Goal: Information Seeking & Learning: Understand process/instructions

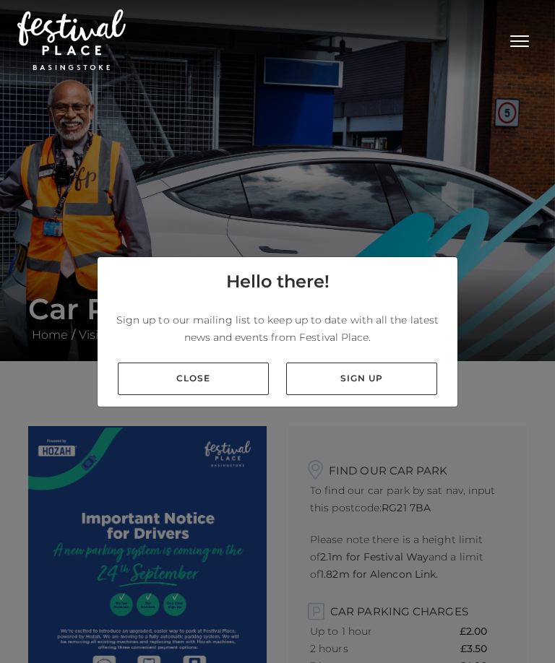
click at [196, 379] on link "Close" at bounding box center [193, 379] width 151 height 33
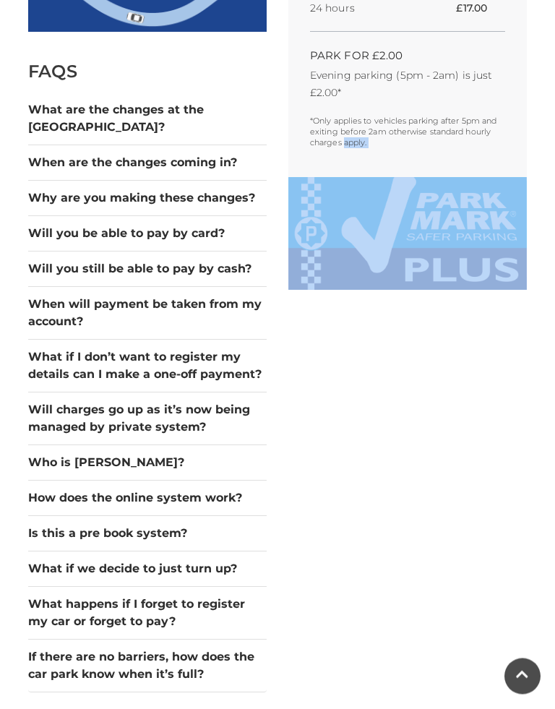
scroll to position [782, 0]
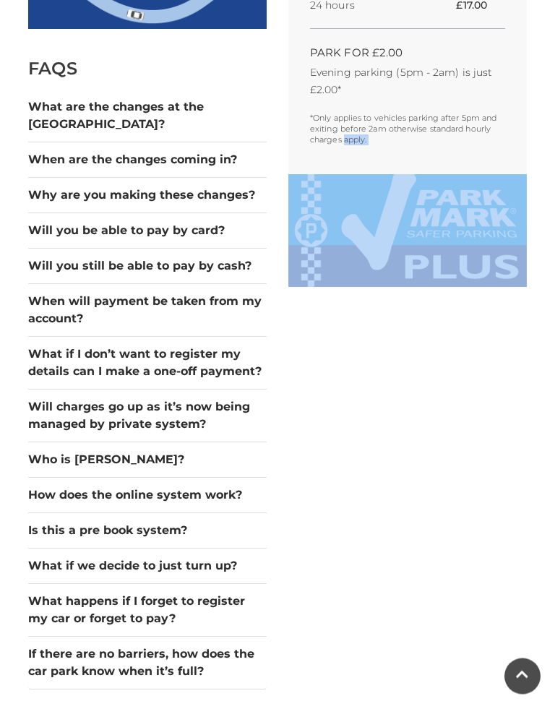
click at [212, 99] on button "What are the changes at the [GEOGRAPHIC_DATA]?" at bounding box center [147, 116] width 238 height 35
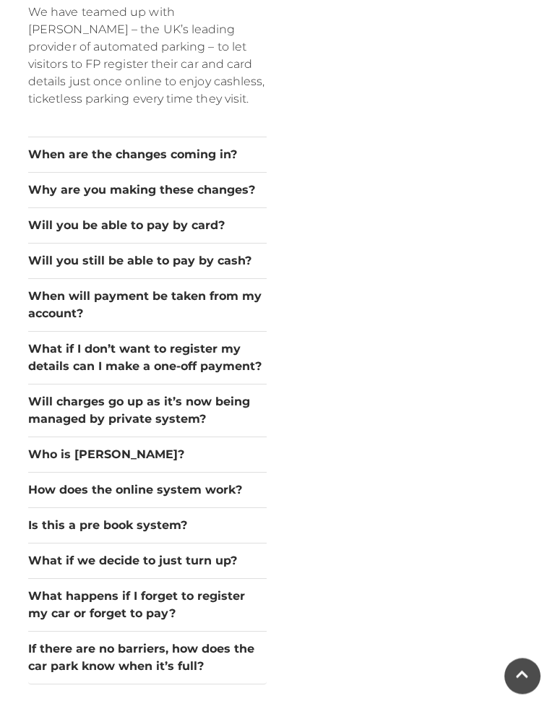
scroll to position [1120, 0]
click at [213, 146] on button "When are the changes coming in?" at bounding box center [147, 154] width 238 height 17
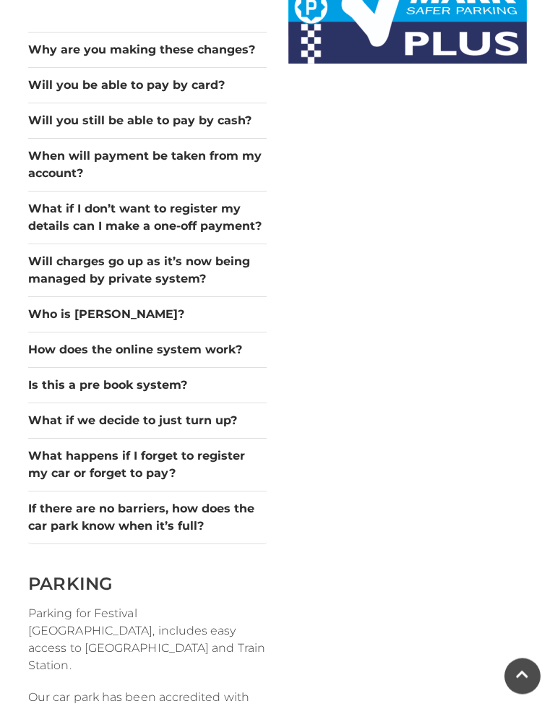
scroll to position [1007, 0]
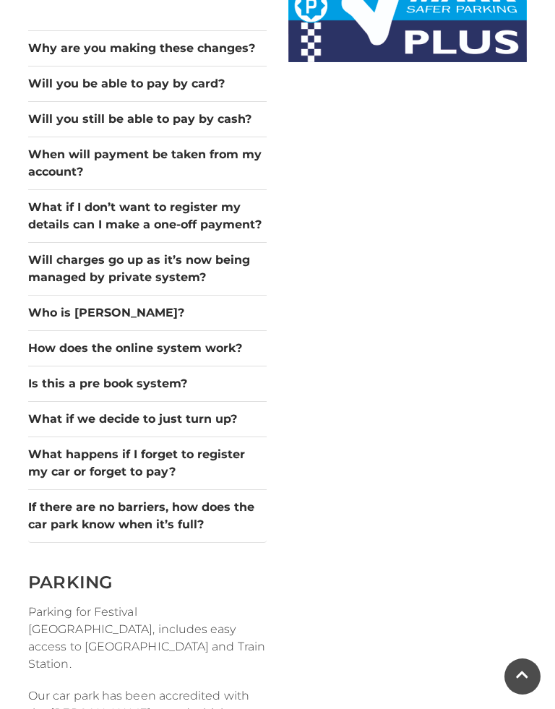
click at [242, 498] on button "If there are no barriers, how does the car park know when it’s full?" at bounding box center [147, 515] width 238 height 35
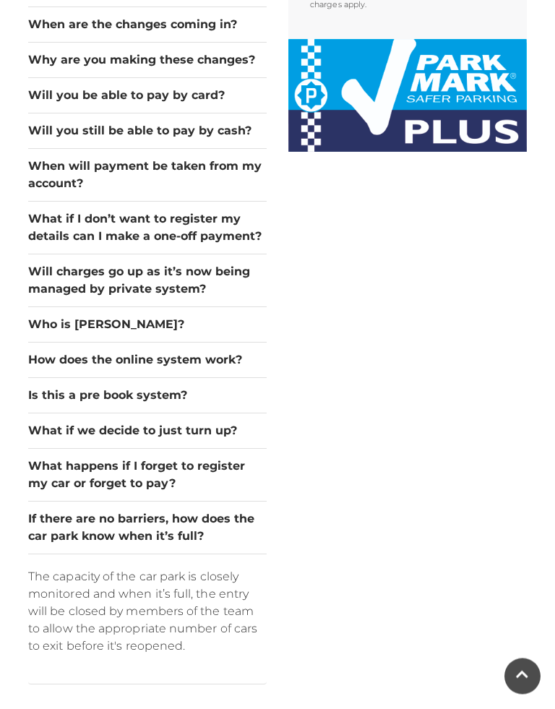
scroll to position [918, 0]
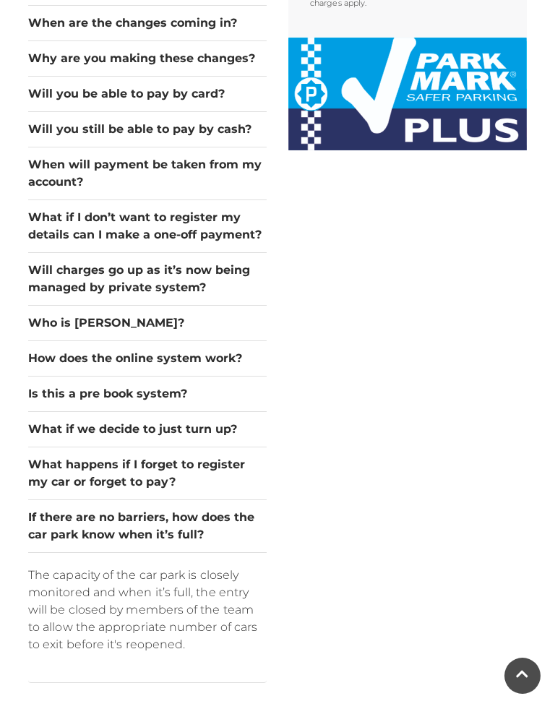
click at [222, 456] on button "What happens if I forget to register my car or forget to pay?" at bounding box center [147, 473] width 238 height 35
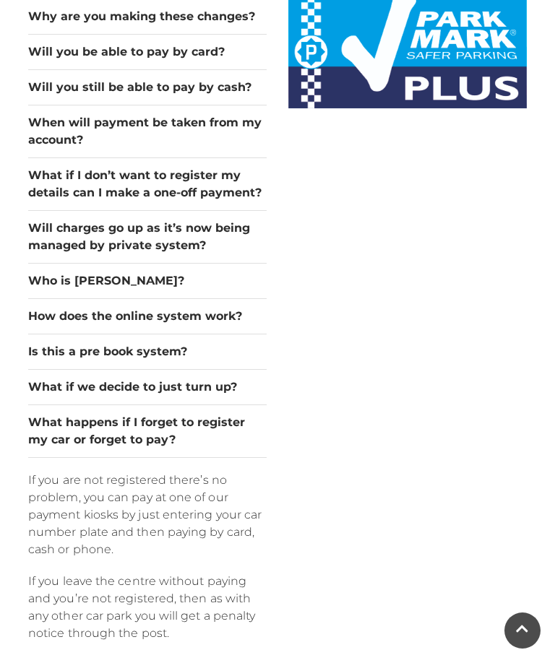
scroll to position [959, 0]
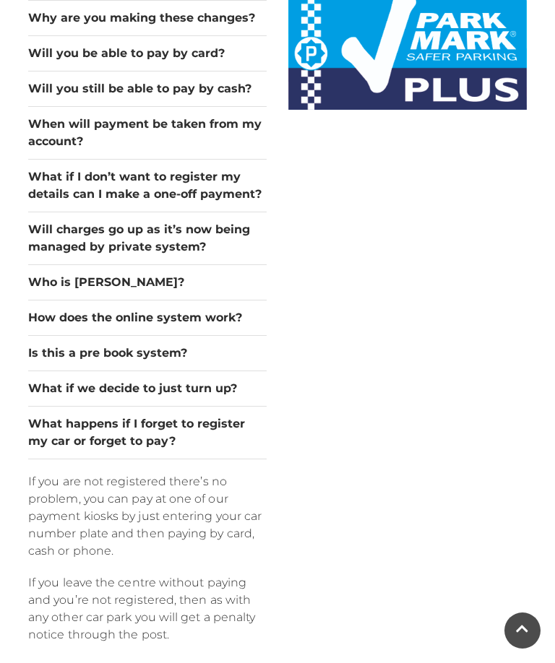
click at [266, 415] on button "What happens if I forget to register my car or forget to pay?" at bounding box center [147, 432] width 238 height 35
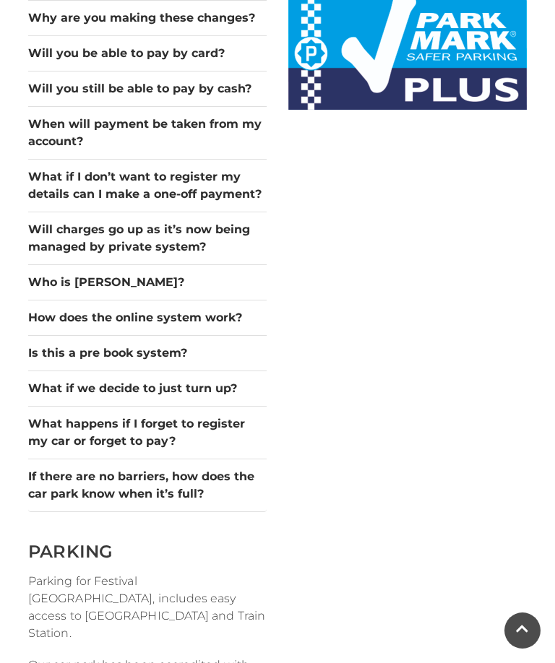
click at [238, 309] on button "How does the online system work?" at bounding box center [147, 317] width 238 height 17
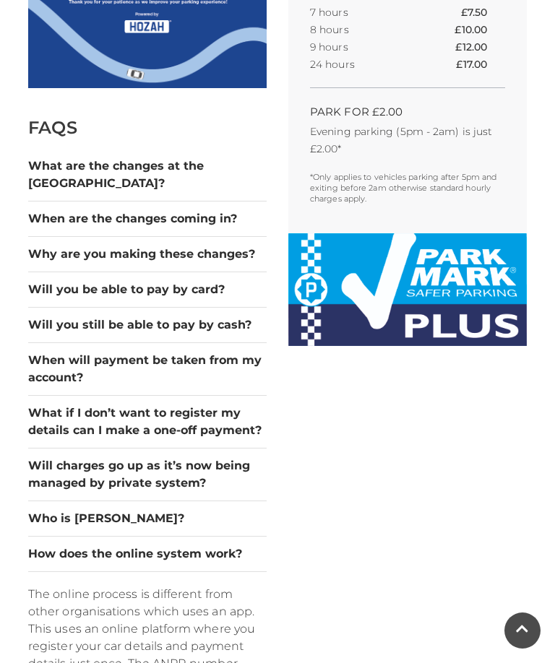
scroll to position [722, 0]
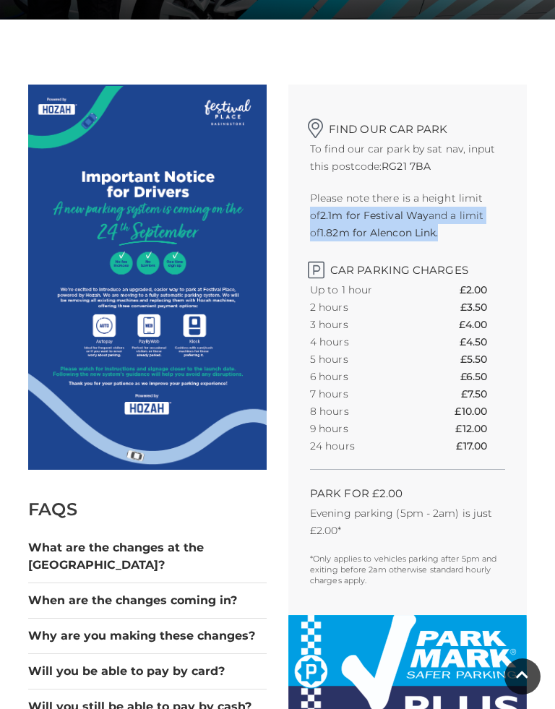
scroll to position [366, 0]
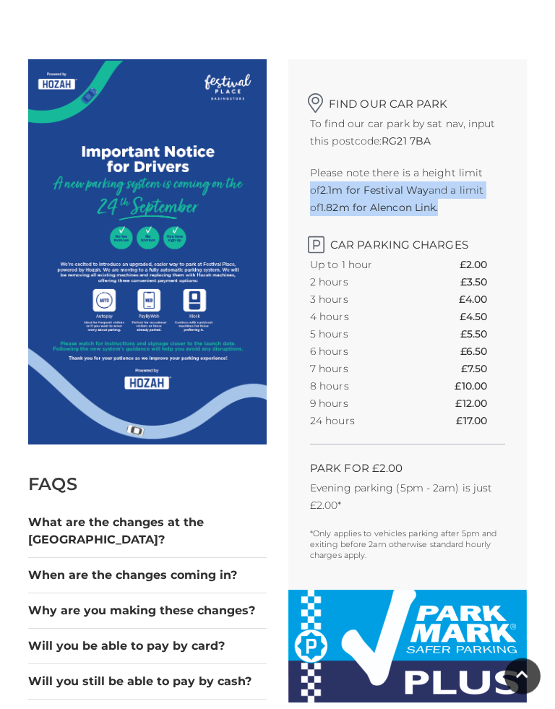
click at [235, 412] on img at bounding box center [147, 252] width 238 height 385
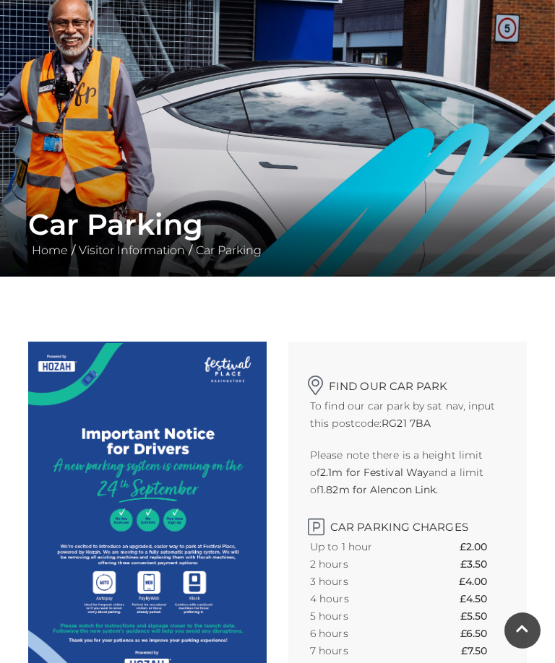
scroll to position [0, 0]
